Goal: Information Seeking & Learning: Check status

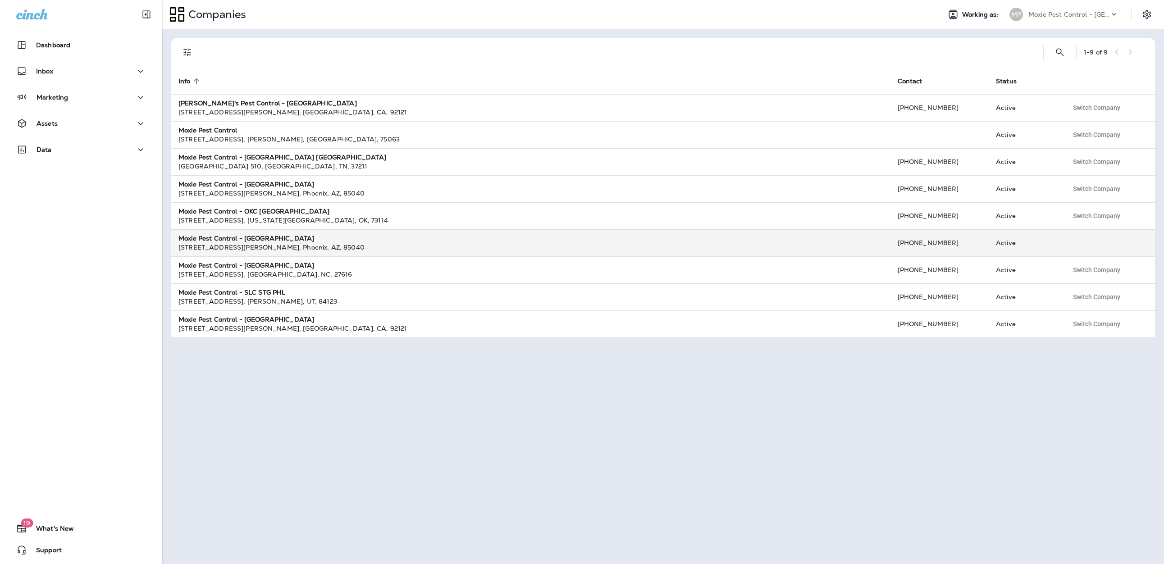
click at [239, 243] on div "[STREET_ADDRESS][PERSON_NAME]" at bounding box center [530, 247] width 705 height 9
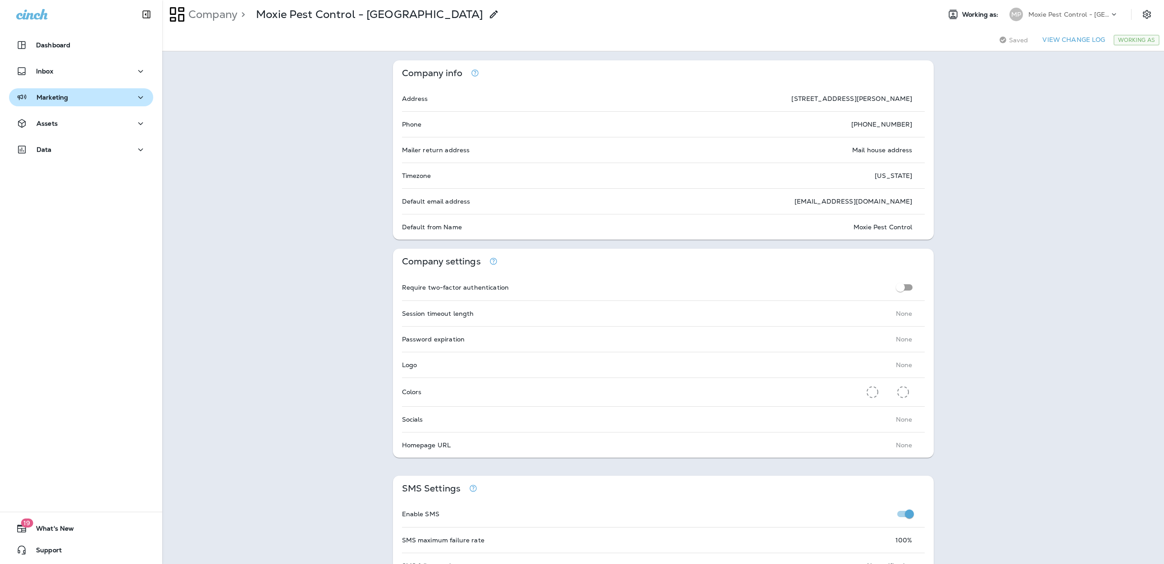
click at [64, 92] on div "Marketing" at bounding box center [42, 97] width 52 height 11
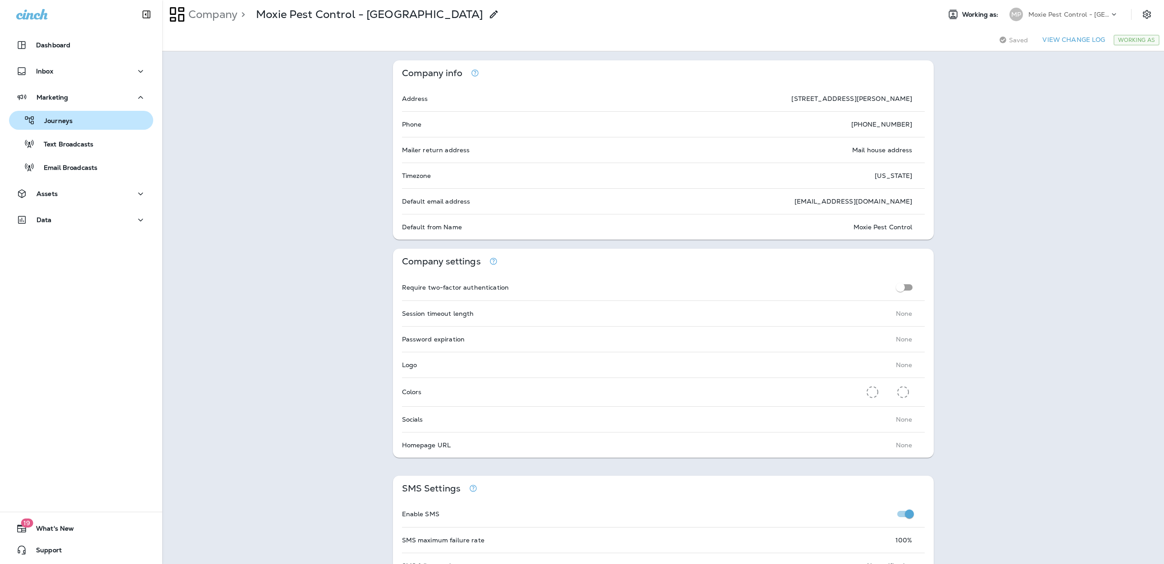
click at [61, 124] on p "Journeys" at bounding box center [53, 121] width 37 height 9
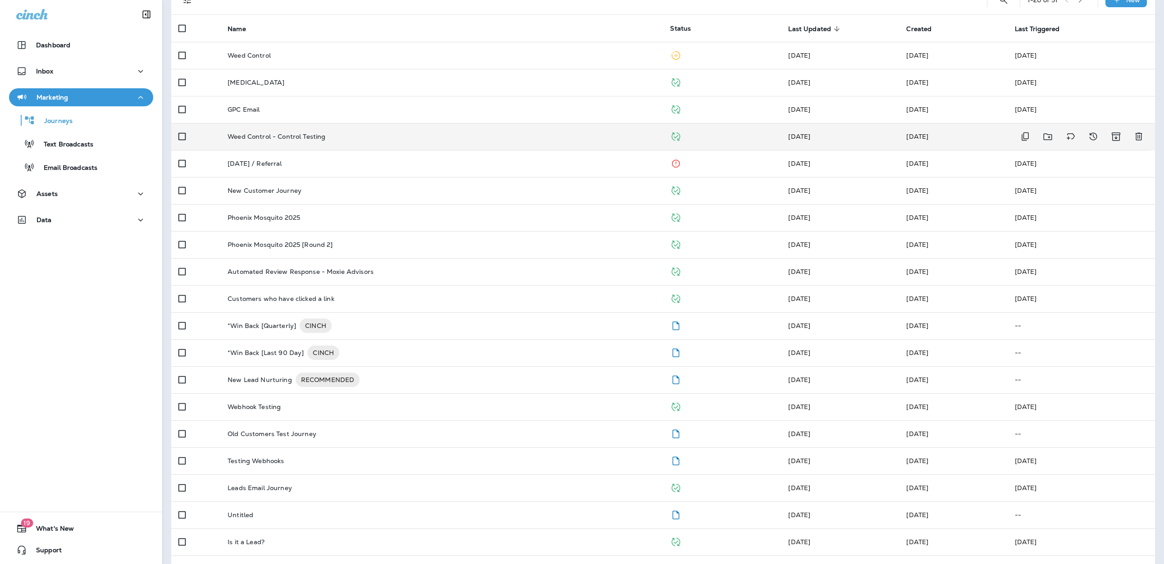
scroll to position [103, 0]
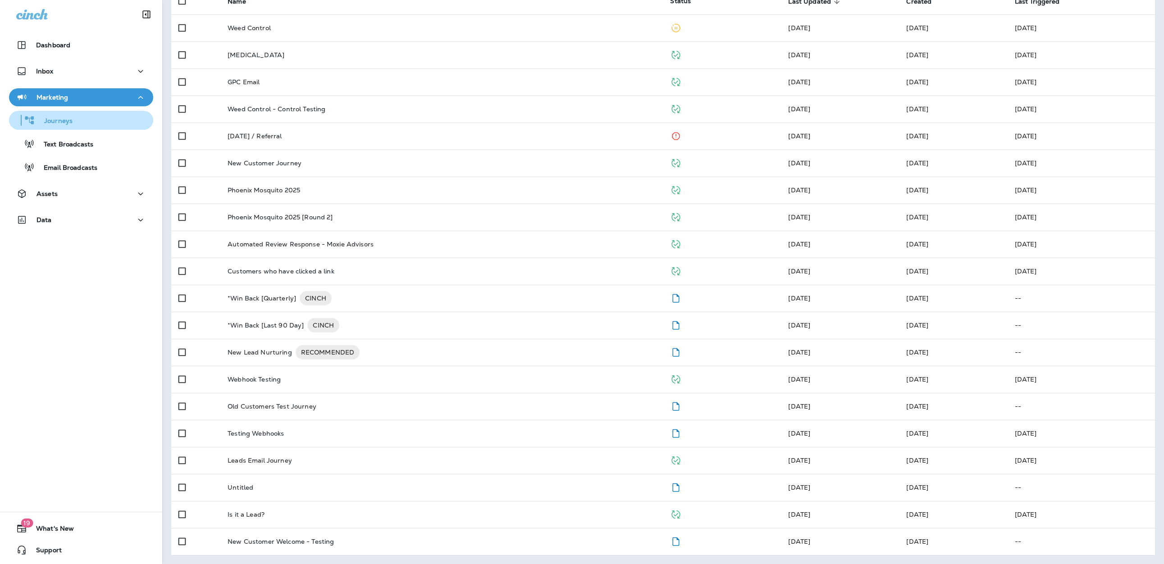
click at [52, 125] on p "Journeys" at bounding box center [53, 121] width 37 height 9
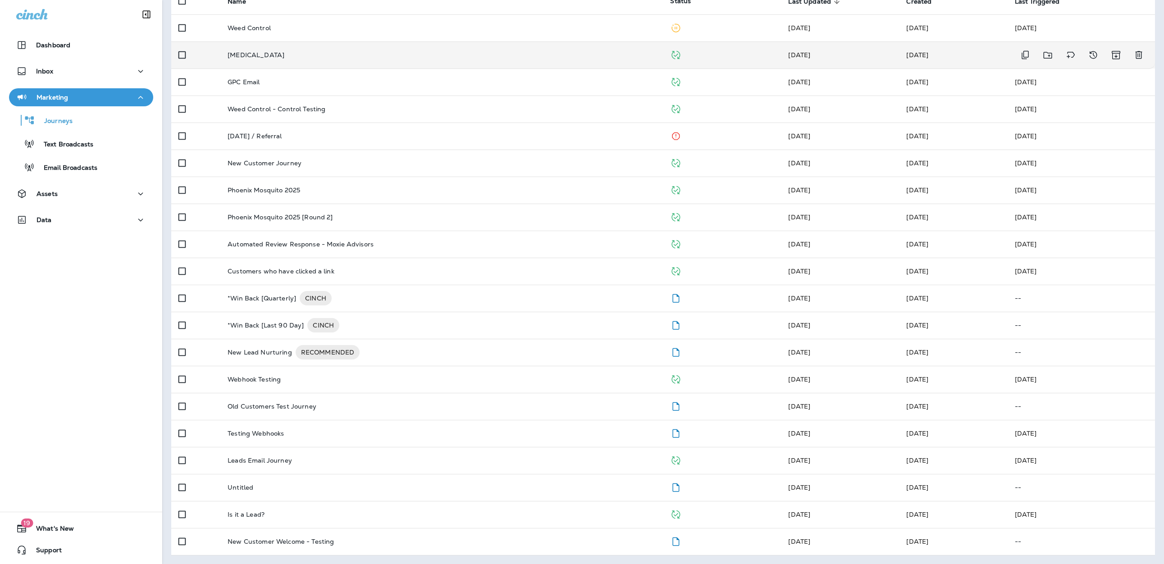
click at [264, 53] on p "[MEDICAL_DATA]" at bounding box center [256, 54] width 57 height 7
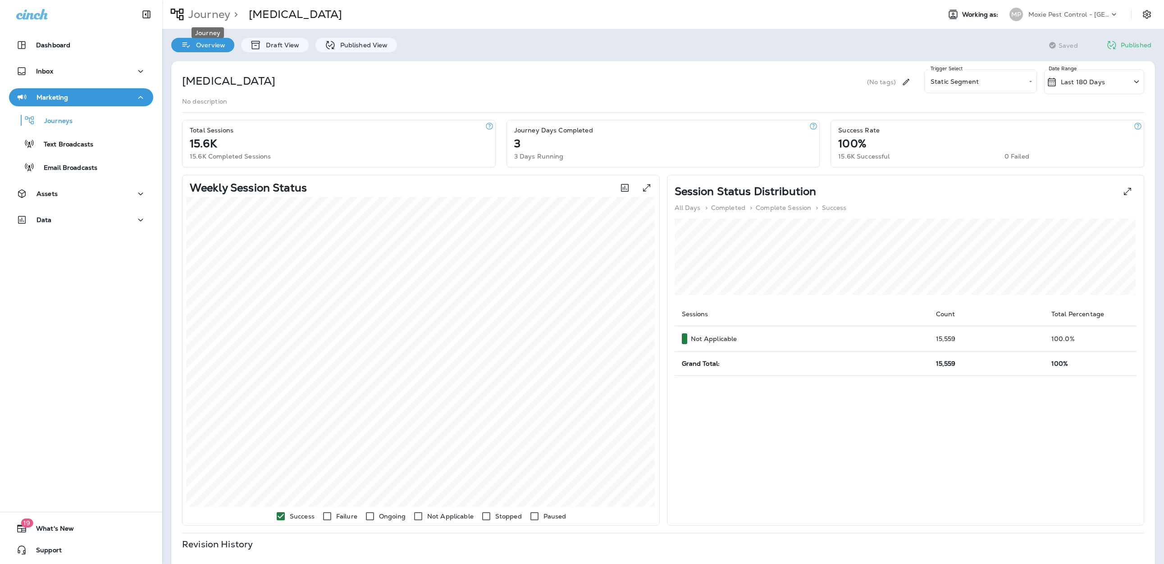
click at [203, 16] on p "Journey" at bounding box center [208, 15] width 46 height 14
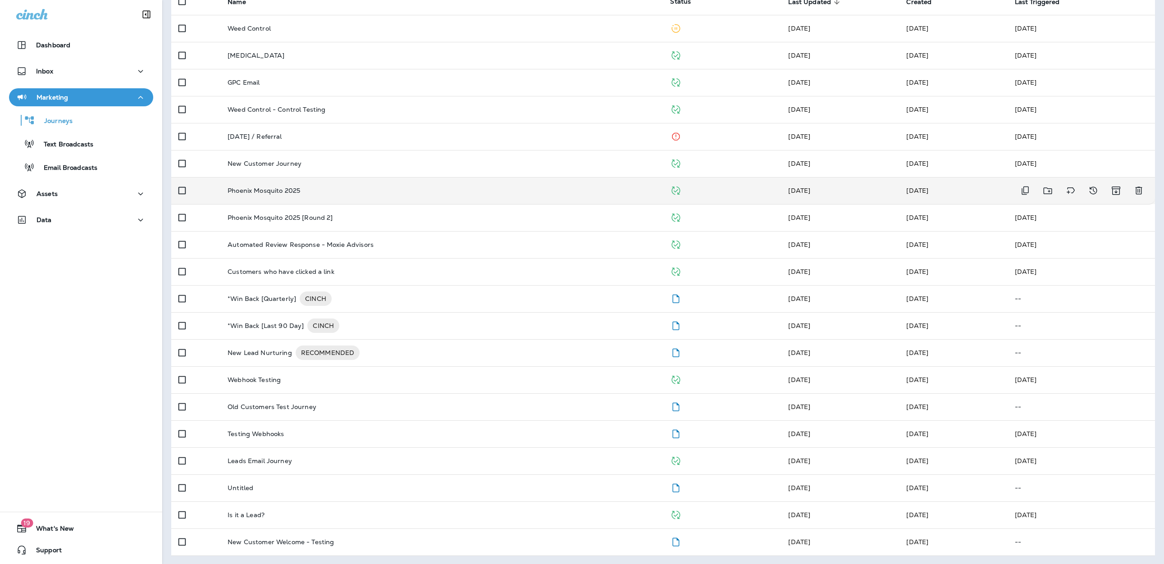
scroll to position [103, 0]
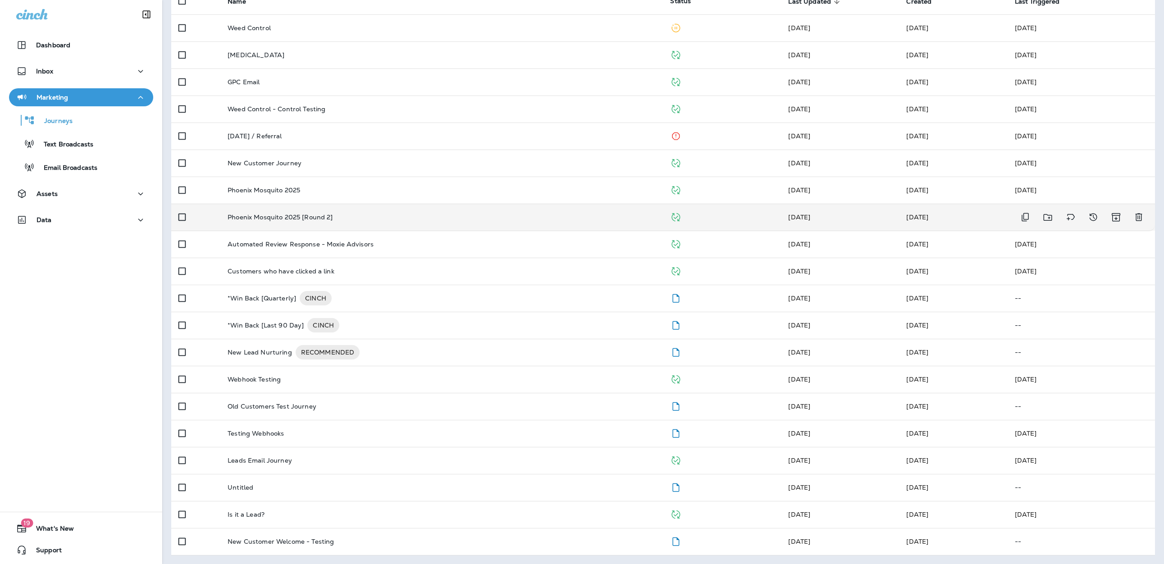
click at [283, 214] on p "Phoenix Mosquito 2025 [Round 2]" at bounding box center [280, 217] width 105 height 7
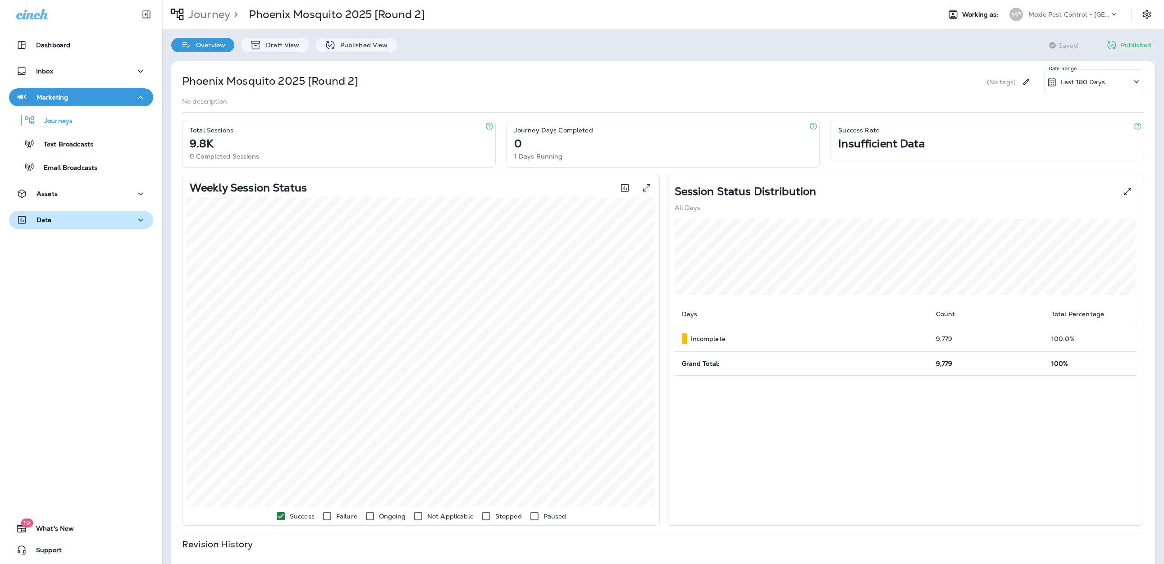
click at [45, 217] on p "Data" at bounding box center [43, 219] width 15 height 7
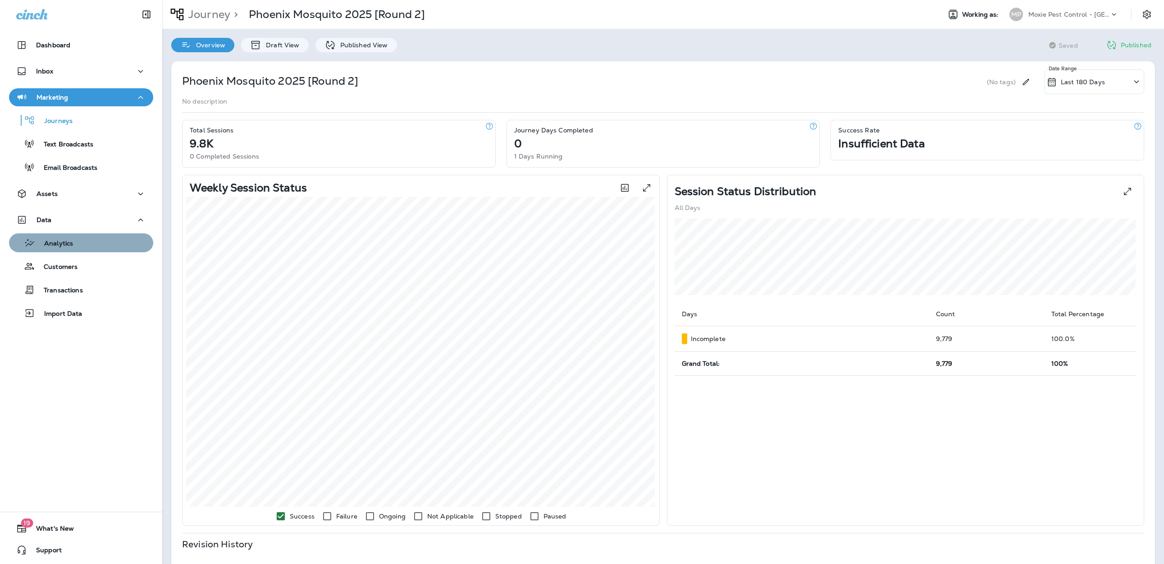
click at [72, 248] on div "Analytics" at bounding box center [43, 243] width 60 height 14
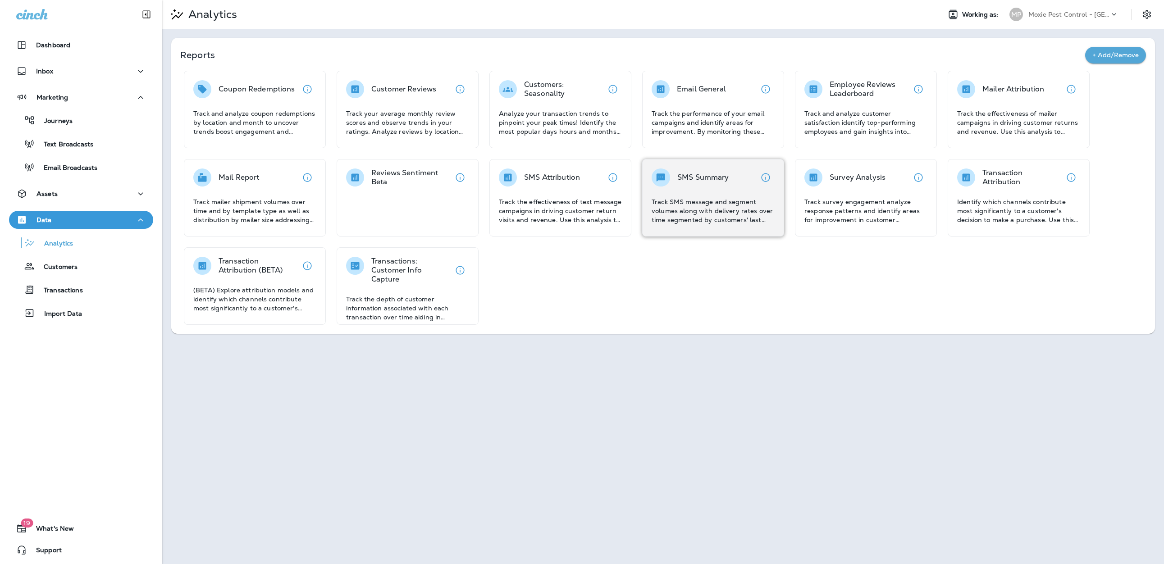
click at [695, 204] on p "Track SMS message and segment volumes along with delivery rates over time segme…" at bounding box center [713, 210] width 123 height 27
